Goal: Navigation & Orientation: Find specific page/section

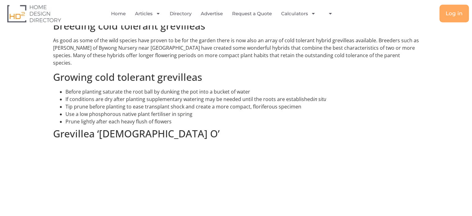
scroll to position [371, 0]
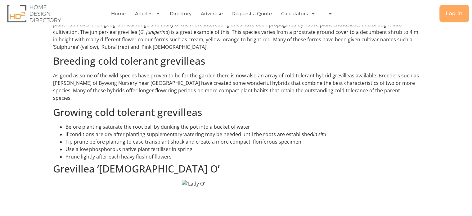
scroll to position [356, 0]
